Goal: Information Seeking & Learning: Learn about a topic

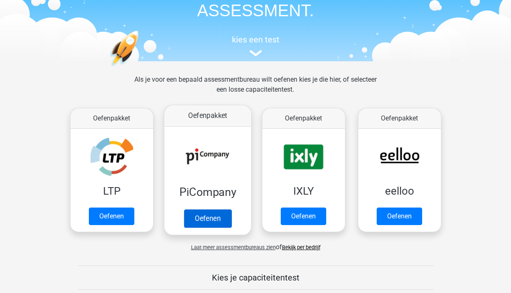
scroll to position [57, 0]
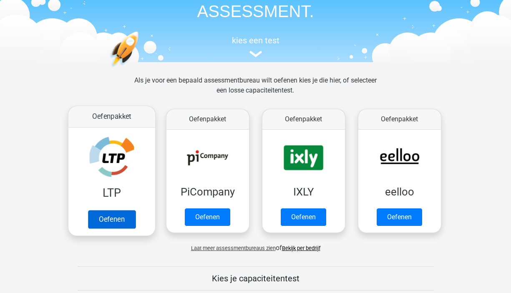
click at [104, 225] on link "Oefenen" at bounding box center [112, 219] width 48 height 18
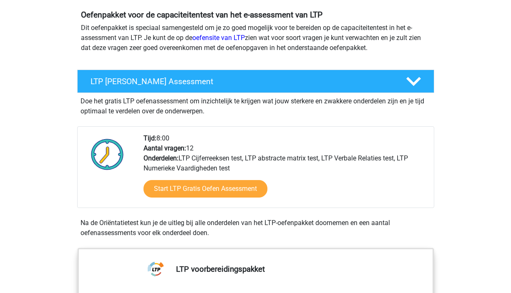
scroll to position [95, 0]
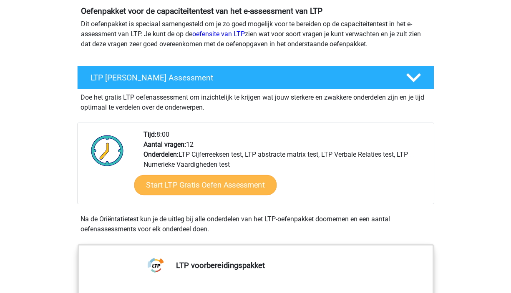
click at [164, 189] on link "Start LTP Gratis Oefen Assessment" at bounding box center [205, 185] width 143 height 20
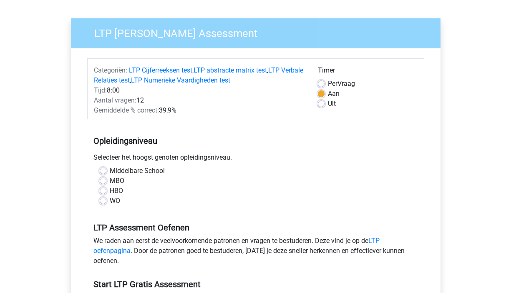
scroll to position [50, 0]
click at [328, 103] on label "Uit" at bounding box center [332, 104] width 8 height 10
click at [319, 103] on input "Uit" at bounding box center [321, 103] width 7 height 8
radio input "true"
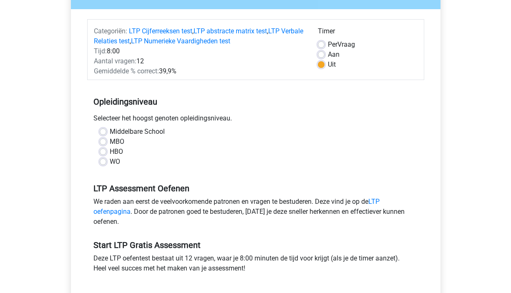
scroll to position [90, 0]
click at [110, 132] on label "Middelbare School" at bounding box center [137, 131] width 55 height 10
click at [105, 132] on input "Middelbare School" at bounding box center [103, 130] width 7 height 8
radio input "true"
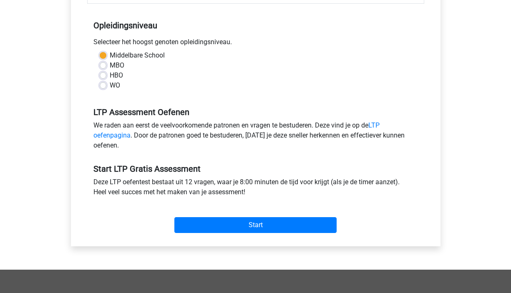
scroll to position [170, 0]
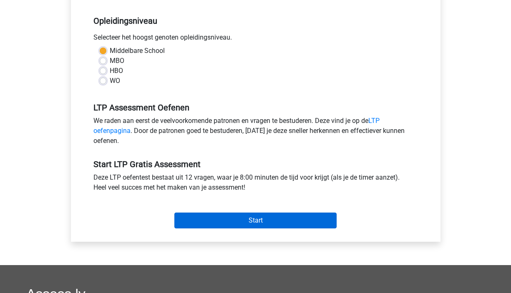
click at [189, 216] on input "Start" at bounding box center [255, 221] width 162 height 16
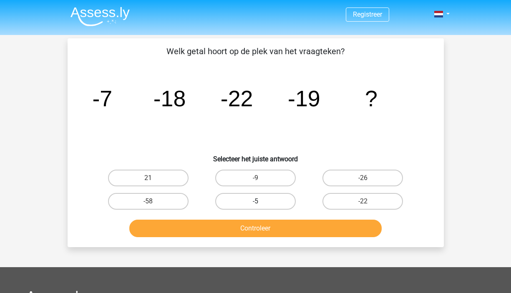
click at [259, 200] on label "-5" at bounding box center [255, 201] width 81 height 17
click at [259, 202] on input "-5" at bounding box center [257, 204] width 5 height 5
radio input "true"
click at [265, 230] on button "Controleer" at bounding box center [255, 229] width 252 height 18
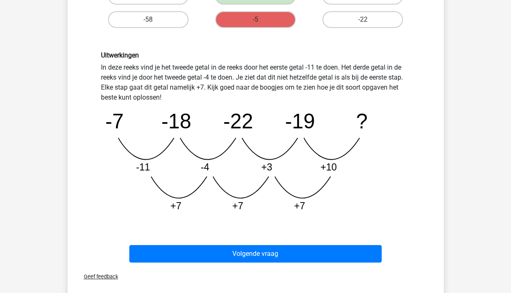
scroll to position [182, 0]
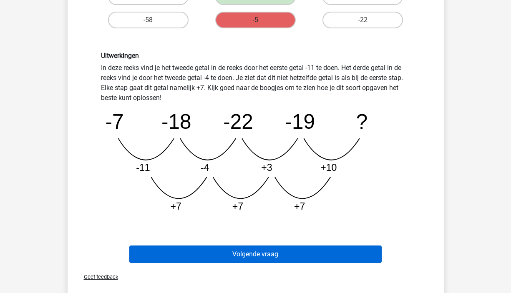
click at [217, 254] on button "Volgende vraag" at bounding box center [255, 255] width 252 height 18
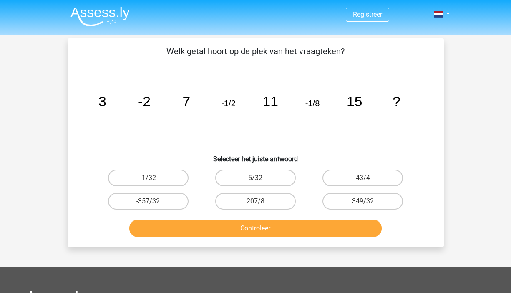
scroll to position [0, 0]
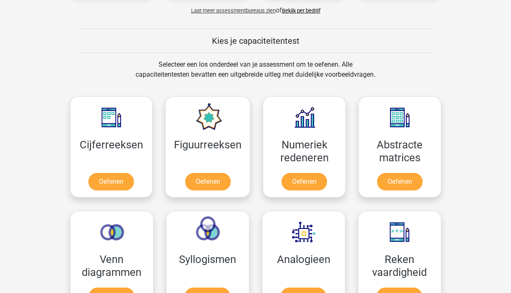
scroll to position [300, 0]
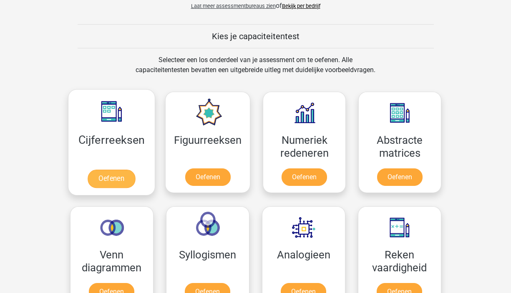
click at [111, 178] on link "Oefenen" at bounding box center [112, 179] width 48 height 18
